Goal: Information Seeking & Learning: Learn about a topic

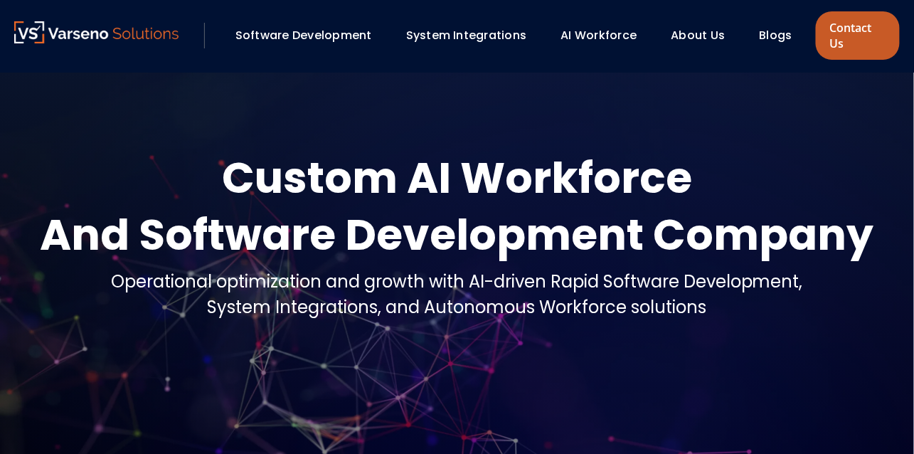
click at [853, 38] on link "Contact Us" at bounding box center [858, 35] width 84 height 48
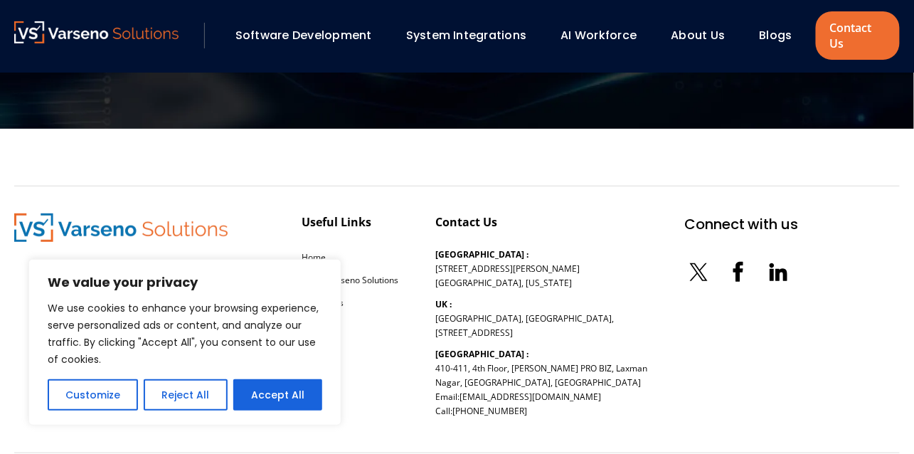
scroll to position [1612, 0]
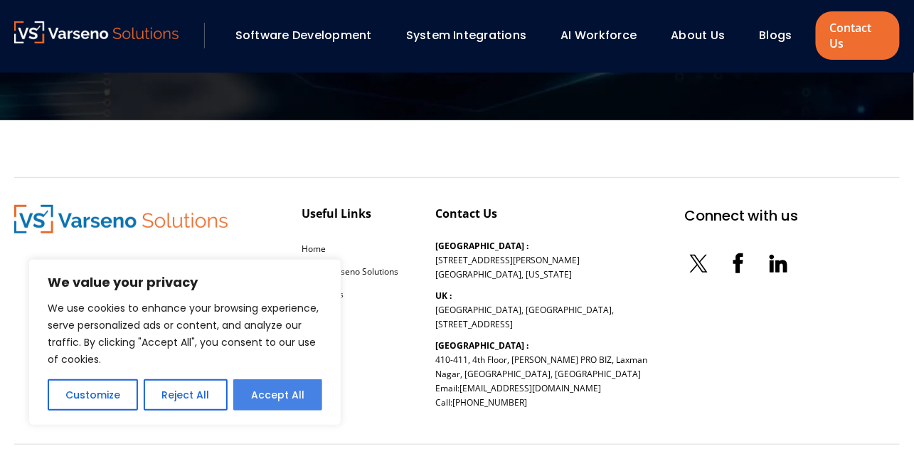
click at [261, 389] on button "Accept All" at bounding box center [277, 394] width 89 height 31
checkbox input "true"
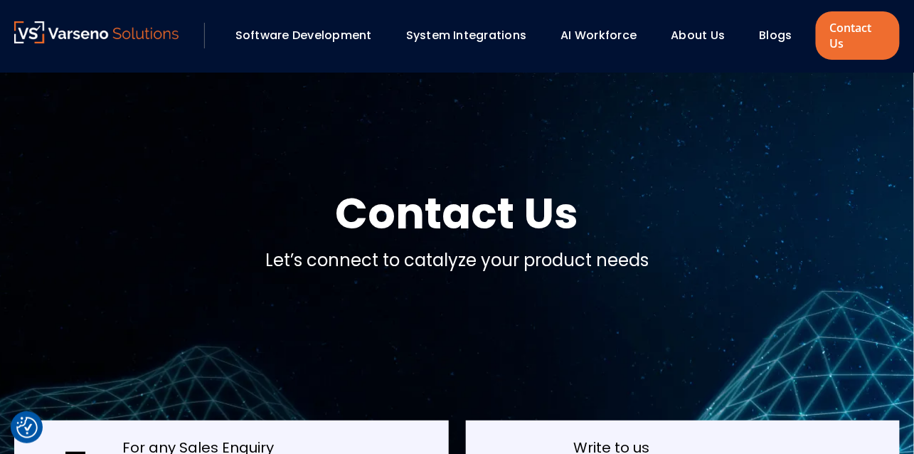
scroll to position [0, 0]
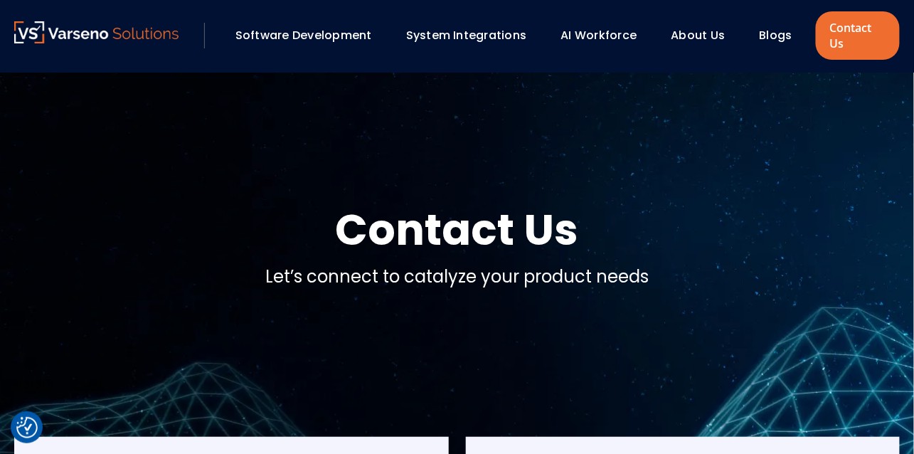
click at [720, 38] on link "About Us" at bounding box center [699, 35] width 54 height 16
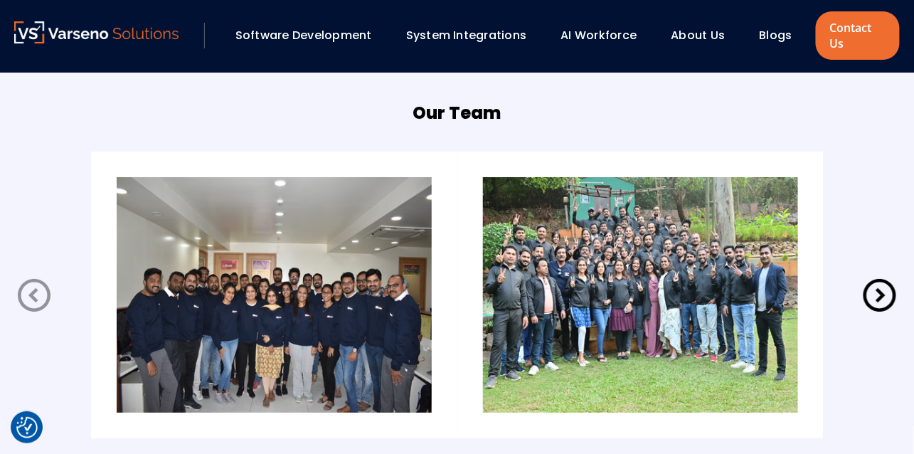
scroll to position [2846, 0]
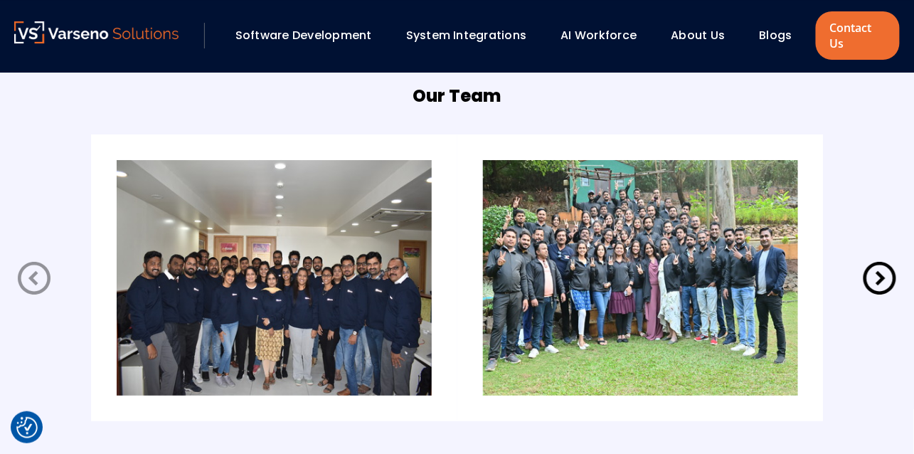
click at [261, 216] on img at bounding box center [274, 278] width 315 height 236
click at [658, 283] on img at bounding box center [640, 278] width 315 height 236
click at [874, 280] on icon at bounding box center [880, 278] width 40 height 40
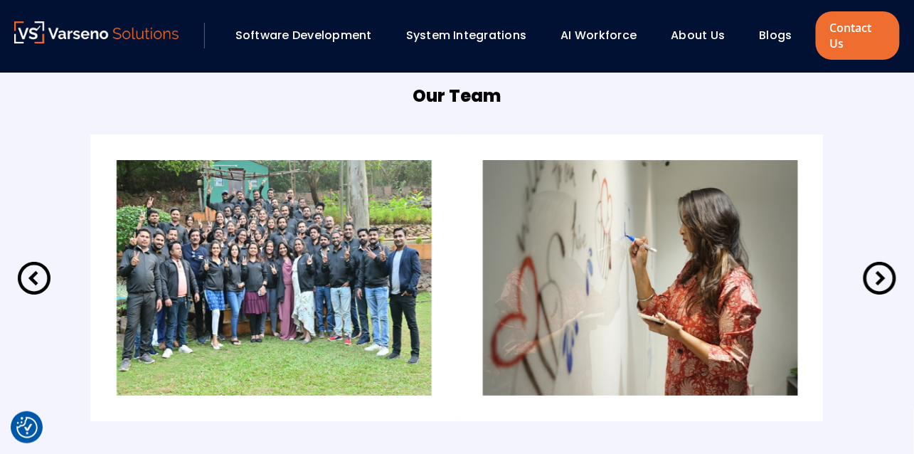
click at [874, 280] on icon at bounding box center [880, 278] width 40 height 40
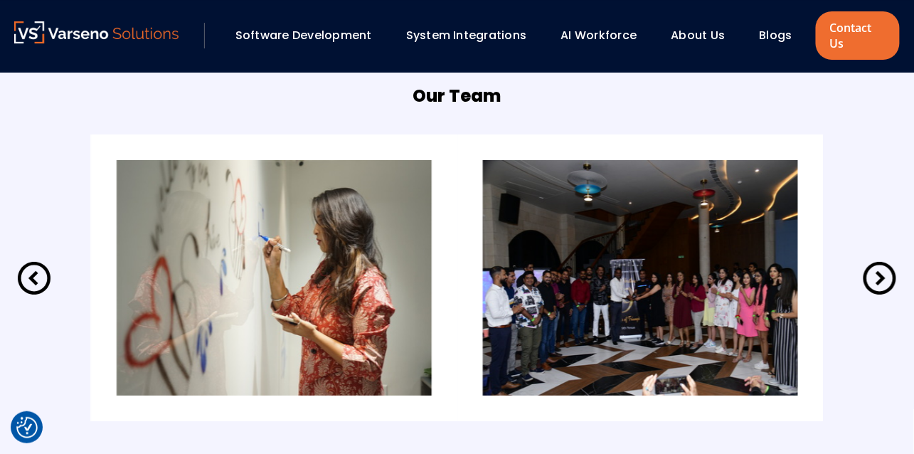
click at [879, 278] on icon at bounding box center [880, 278] width 40 height 40
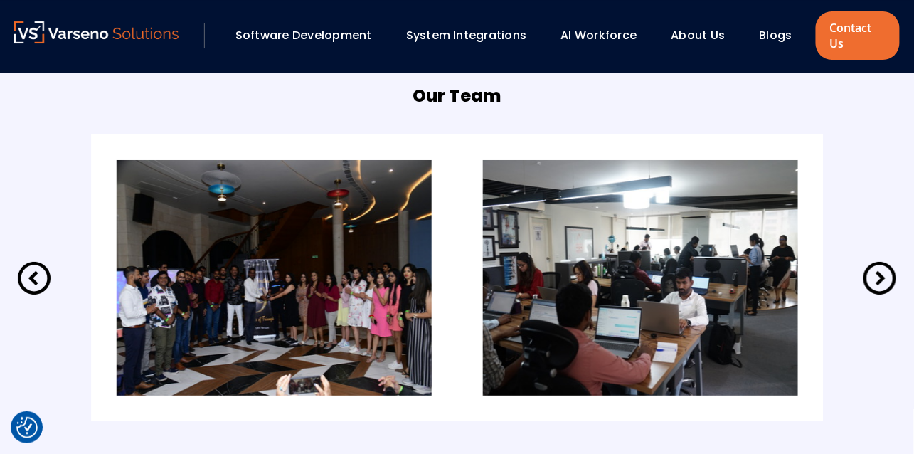
click at [879, 278] on icon at bounding box center [880, 278] width 40 height 40
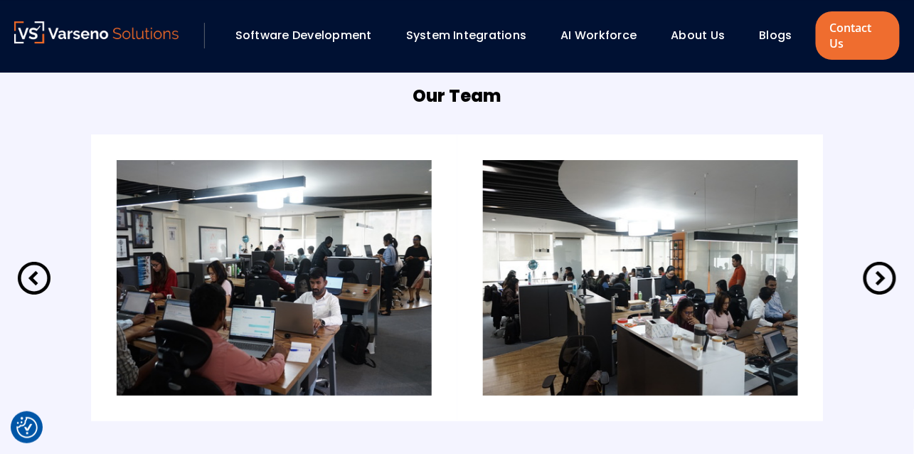
click at [879, 278] on icon at bounding box center [880, 278] width 40 height 40
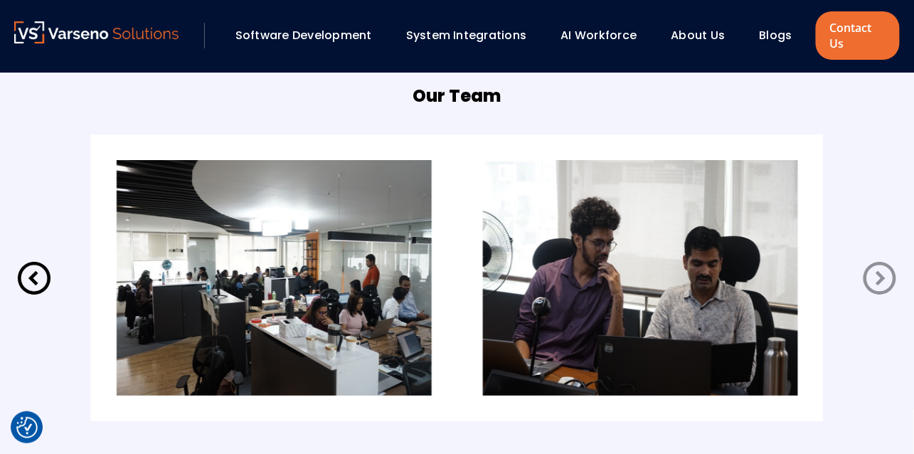
click at [879, 278] on icon at bounding box center [880, 278] width 40 height 40
click at [261, 38] on link "Software Development" at bounding box center [304, 35] width 137 height 16
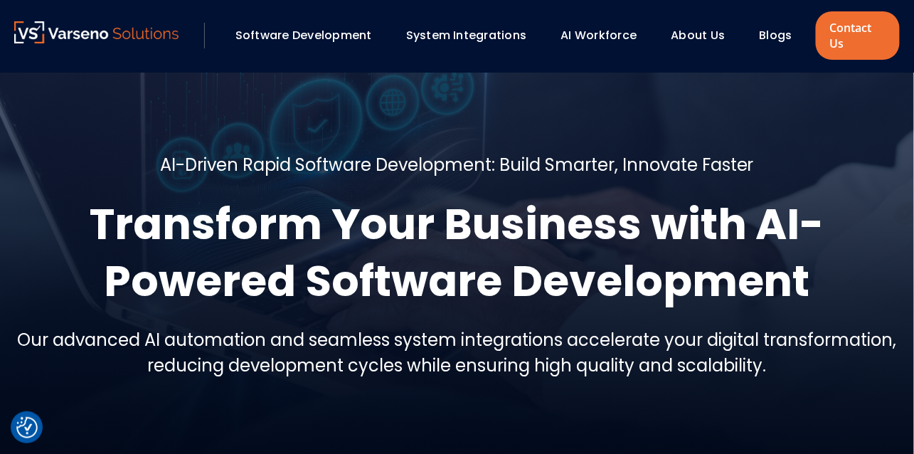
click at [499, 38] on link "System Integrations" at bounding box center [466, 35] width 121 height 16
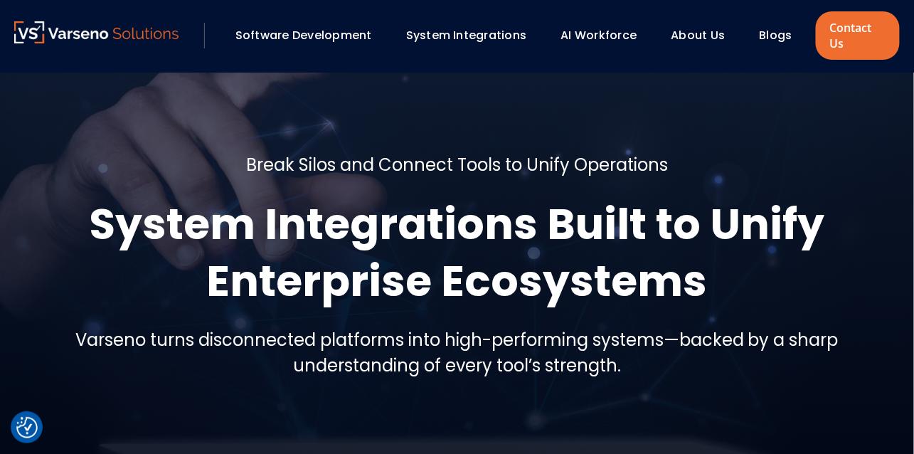
click at [613, 31] on link "AI Workforce" at bounding box center [599, 35] width 76 height 16
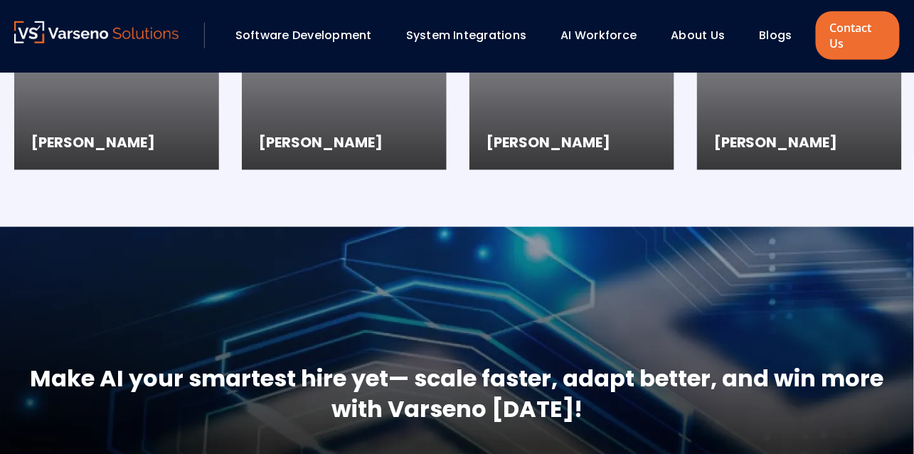
scroll to position [1850, 0]
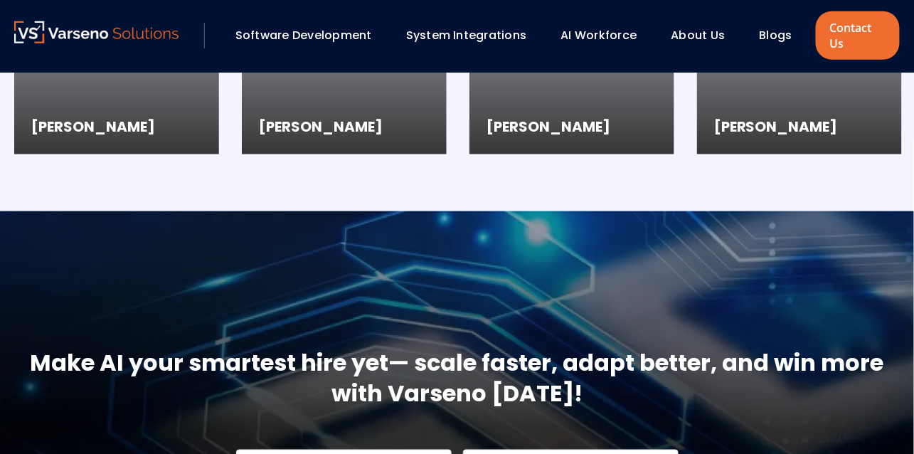
click at [698, 31] on link "About Us" at bounding box center [699, 35] width 54 height 16
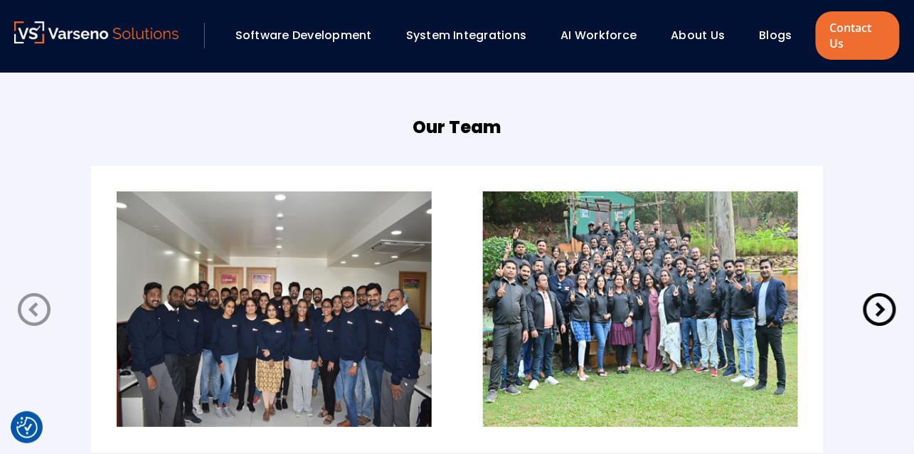
scroll to position [2846, 0]
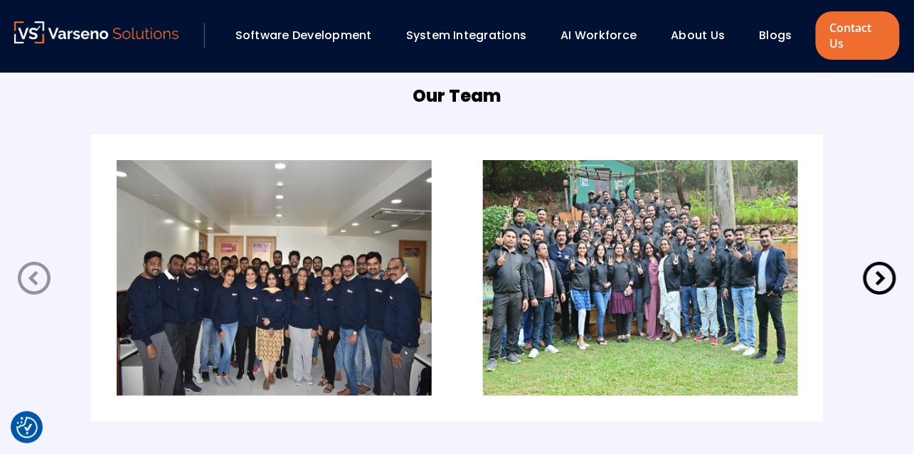
click at [642, 215] on img at bounding box center [640, 278] width 315 height 236
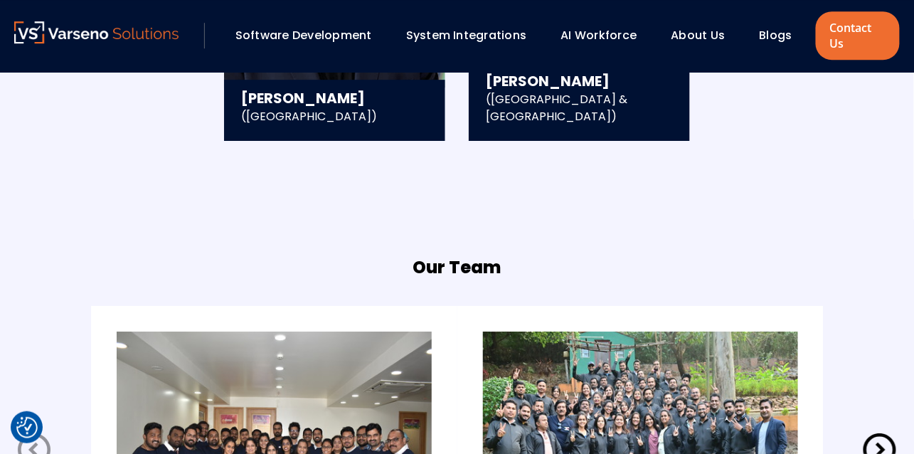
scroll to position [2656, 0]
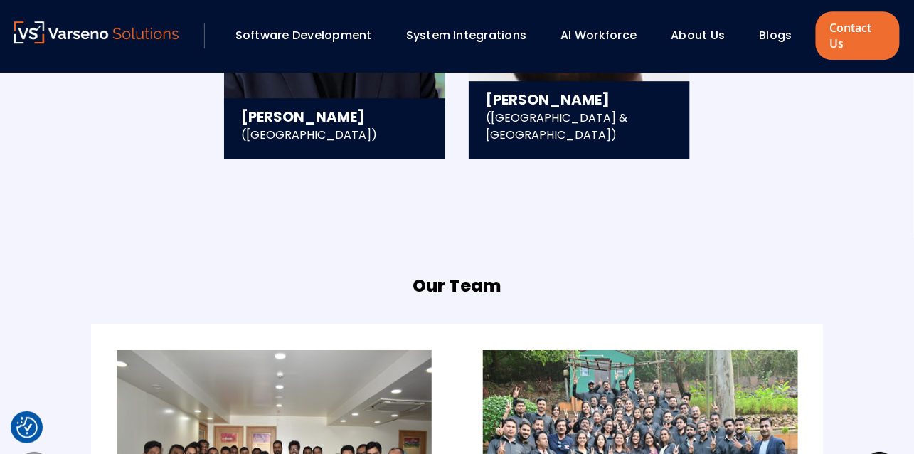
click at [777, 39] on link "Blogs" at bounding box center [776, 35] width 33 height 16
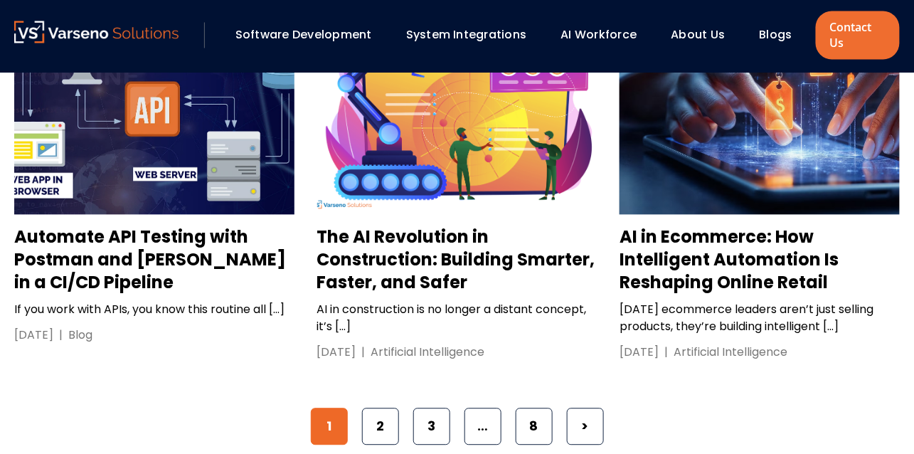
scroll to position [2218, 0]
